Goal: Task Accomplishment & Management: Complete application form

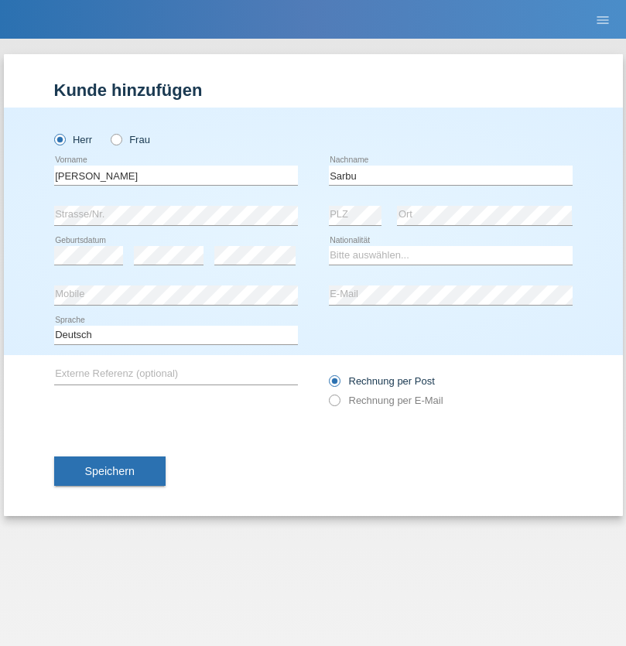
type input "Sarbu"
select select "RO"
select select "C"
select select "01"
select select "08"
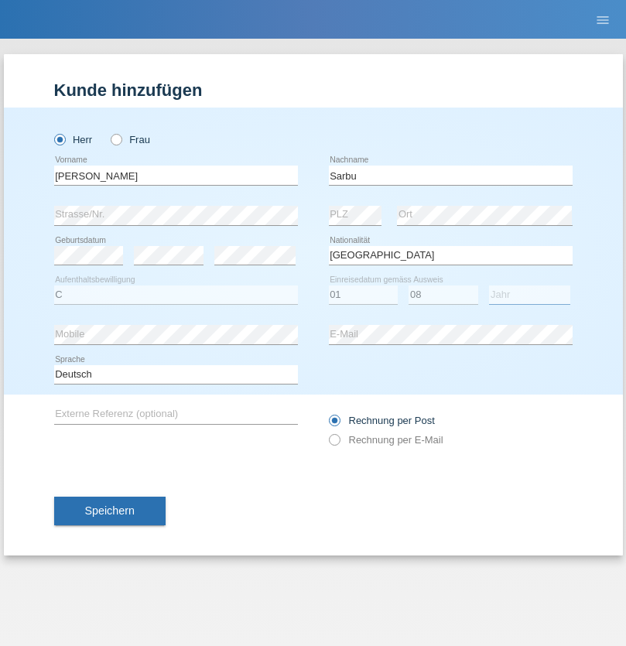
select select "2021"
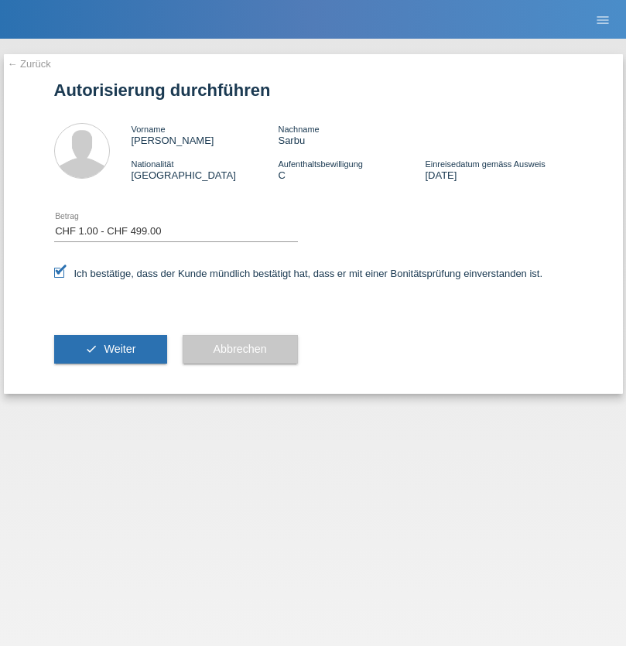
select select "1"
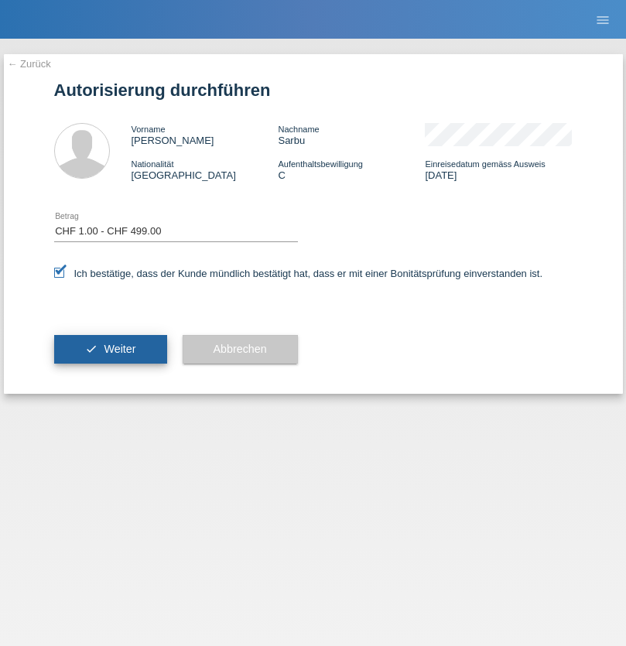
click at [110, 349] on span "Weiter" at bounding box center [120, 349] width 32 height 12
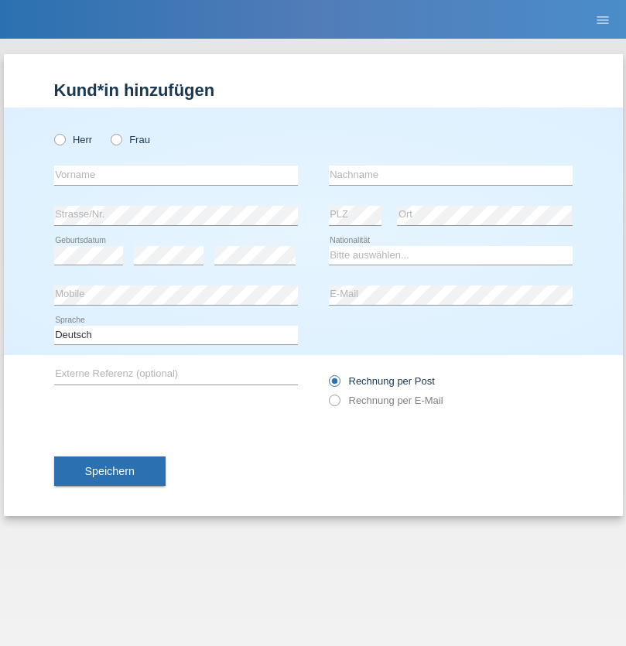
radio input "true"
click at [176, 175] on input "text" at bounding box center [176, 175] width 244 height 19
type input "[PERSON_NAME]"
click at [450, 175] on input "text" at bounding box center [451, 175] width 244 height 19
type input "Tomic"
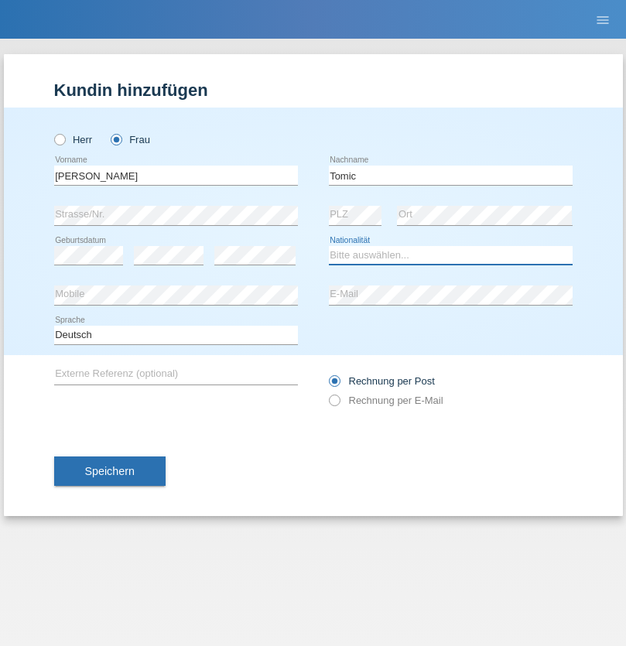
select select "RS"
select select "C"
select select "06"
select select "07"
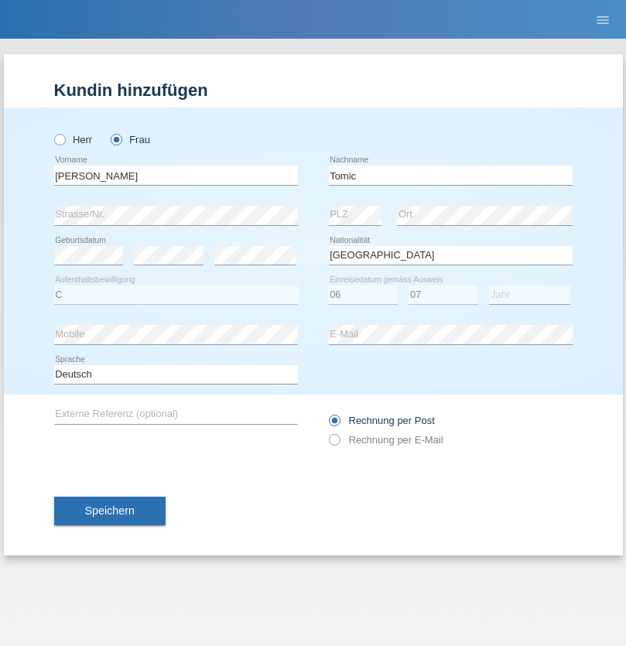
select select "1993"
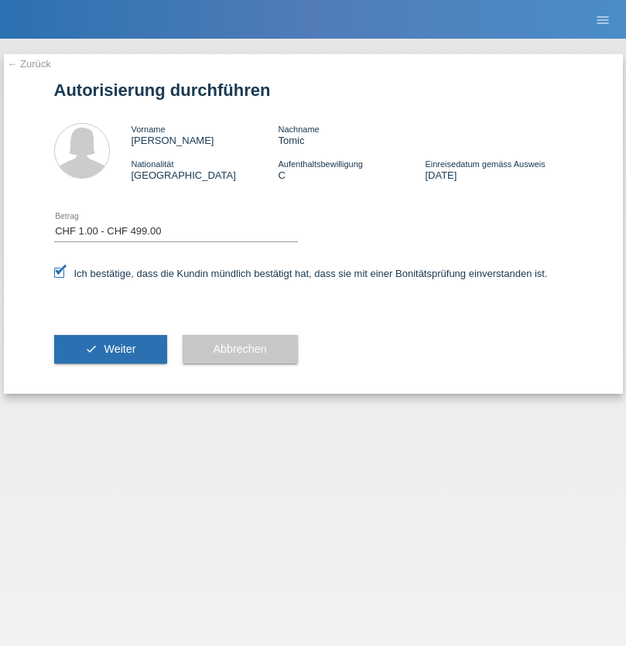
select select "1"
click at [110, 349] on span "Weiter" at bounding box center [120, 349] width 32 height 12
